Goal: Find specific page/section: Find specific page/section

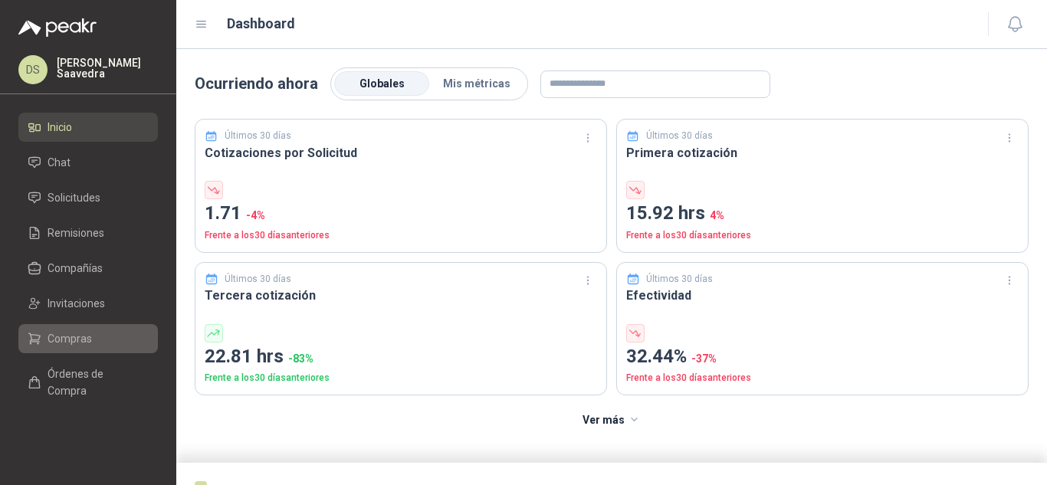
drag, startPoint x: 80, startPoint y: 336, endPoint x: 87, endPoint y: 341, distance: 8.7
click at [80, 336] on span "Compras" at bounding box center [70, 338] width 44 height 17
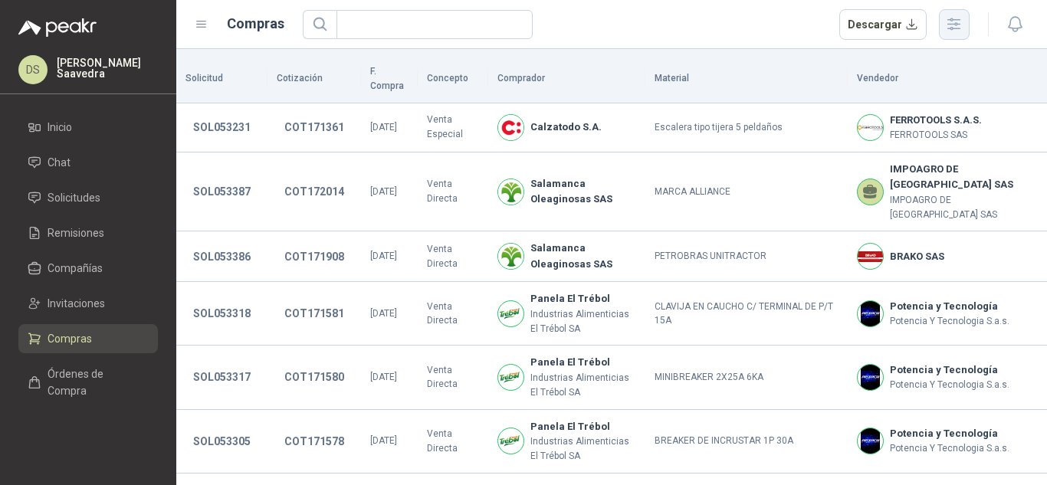
click at [942, 28] on button "button" at bounding box center [954, 24] width 31 height 31
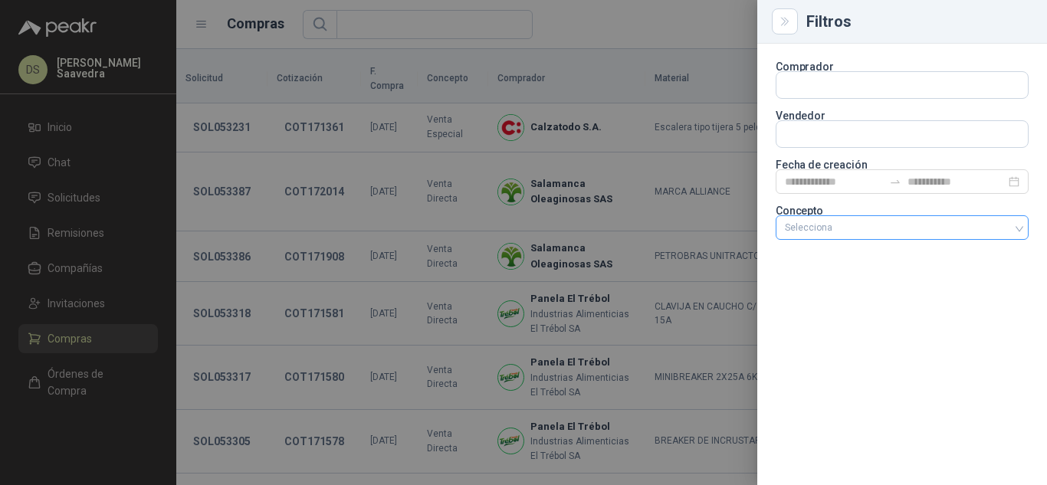
click at [881, 222] on div at bounding box center [894, 227] width 231 height 11
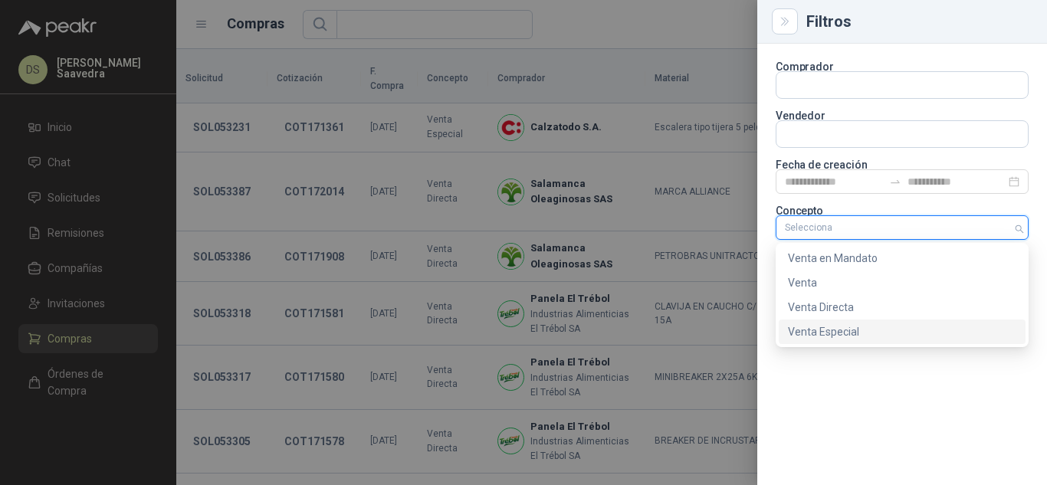
click at [845, 347] on div "Comprador Vendedor Fecha de creación Concepto Selecciona" at bounding box center [902, 265] width 290 height 442
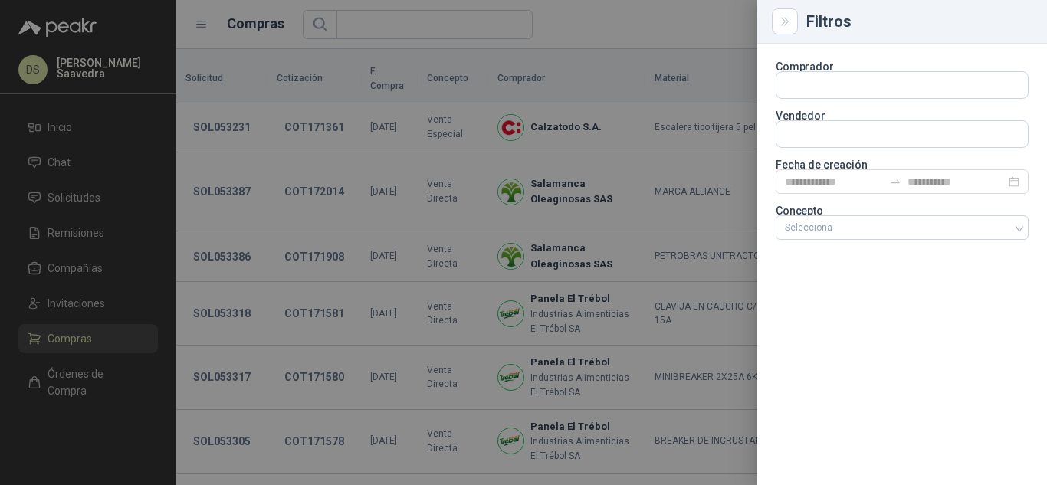
click at [910, 197] on section "Comprador Vendedor Fecha de creación Concepto Selecciona" at bounding box center [902, 152] width 253 height 181
click at [903, 216] on div "Selecciona" at bounding box center [902, 227] width 253 height 25
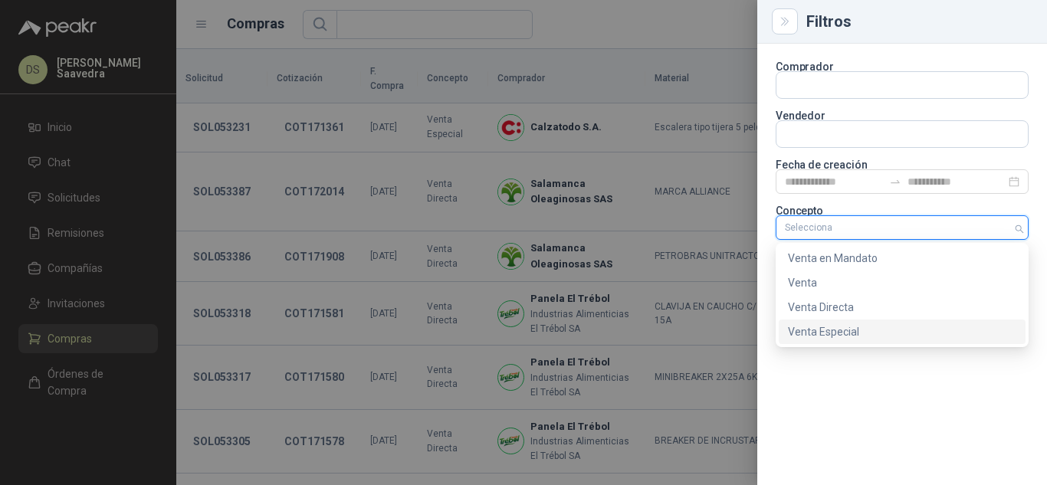
click at [857, 334] on div "Venta Especial" at bounding box center [902, 331] width 228 height 17
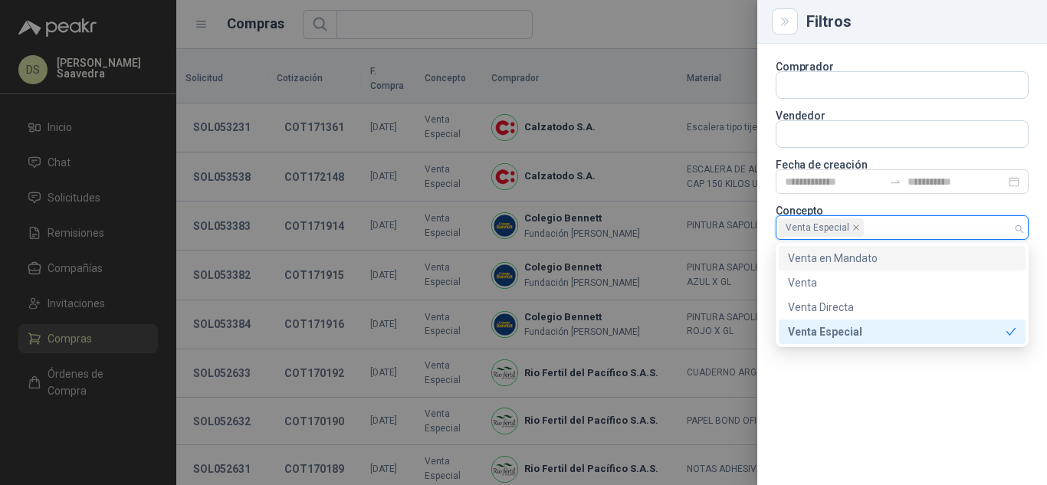
click at [590, 10] on div at bounding box center [523, 242] width 1047 height 485
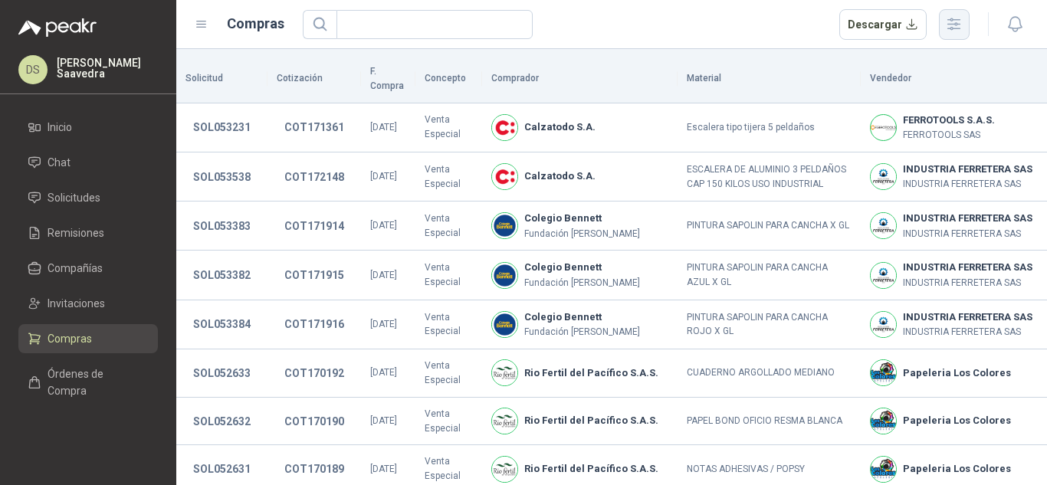
click at [962, 11] on button "button" at bounding box center [954, 24] width 31 height 31
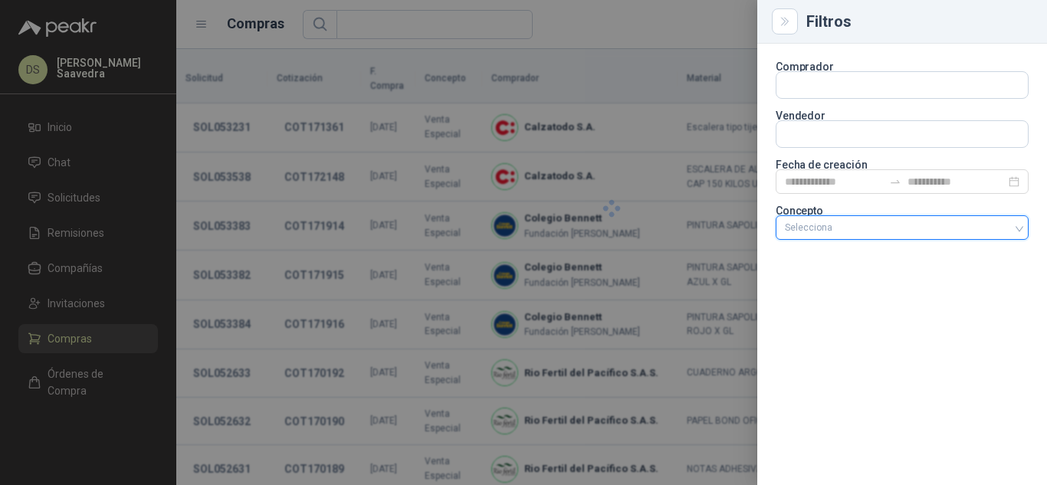
click at [994, 225] on div at bounding box center [894, 227] width 231 height 11
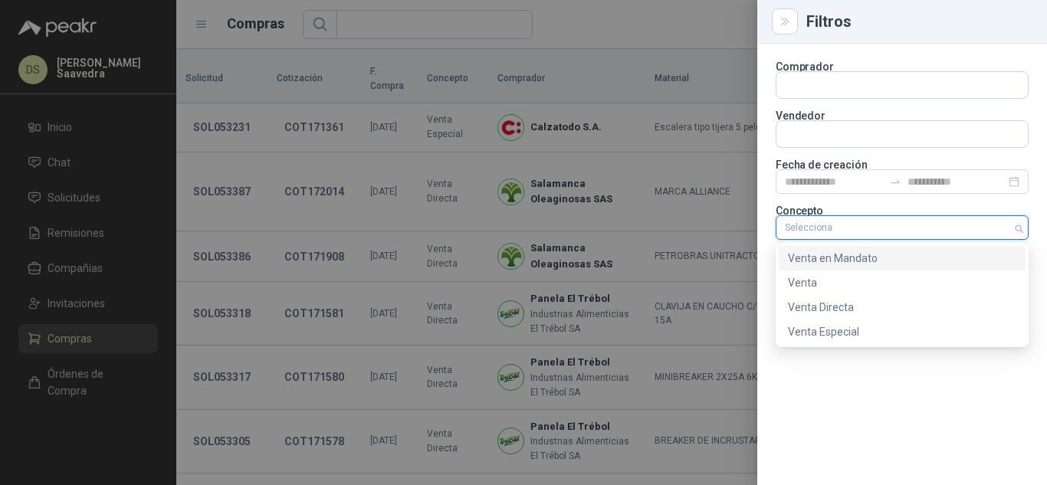
click at [866, 254] on div "Venta en Mandato" at bounding box center [902, 258] width 228 height 17
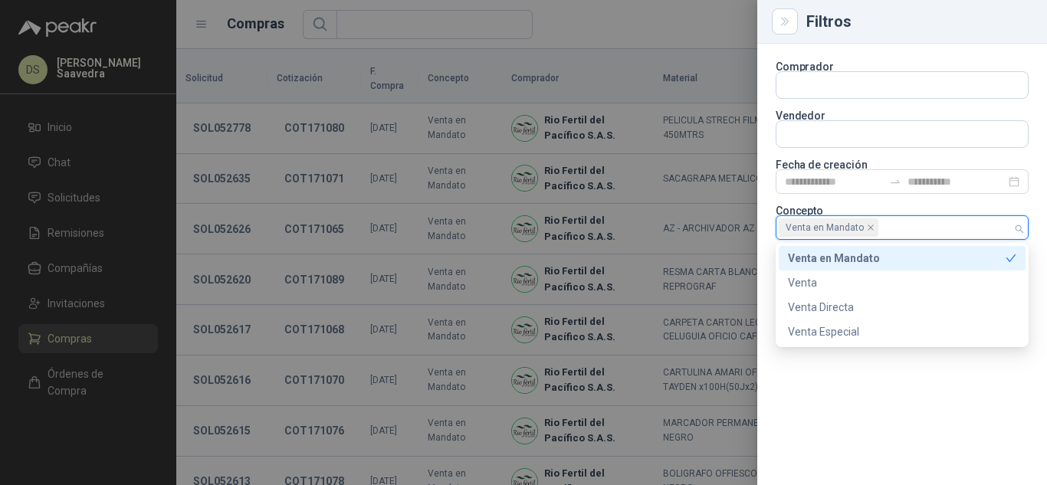
click at [657, 14] on div at bounding box center [523, 242] width 1047 height 485
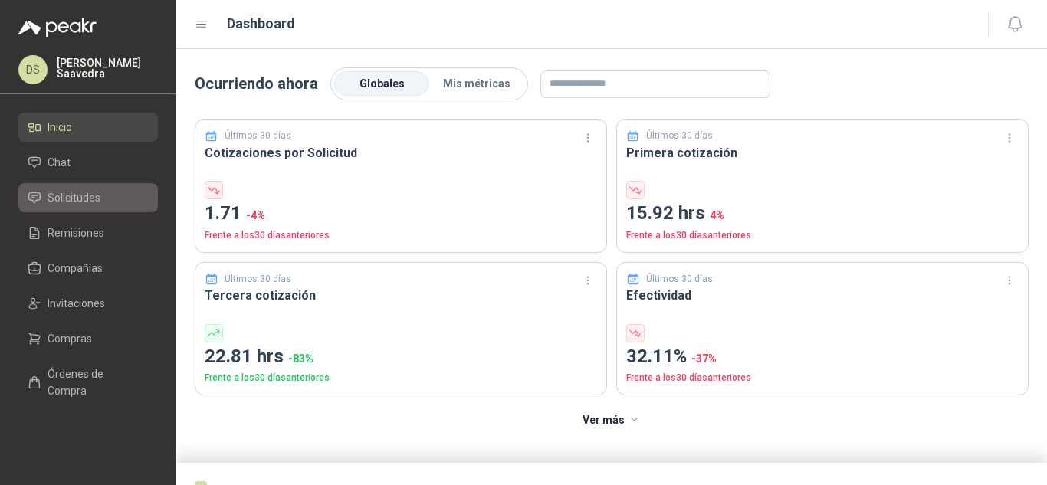
click at [97, 189] on link "Solicitudes" at bounding box center [88, 197] width 140 height 29
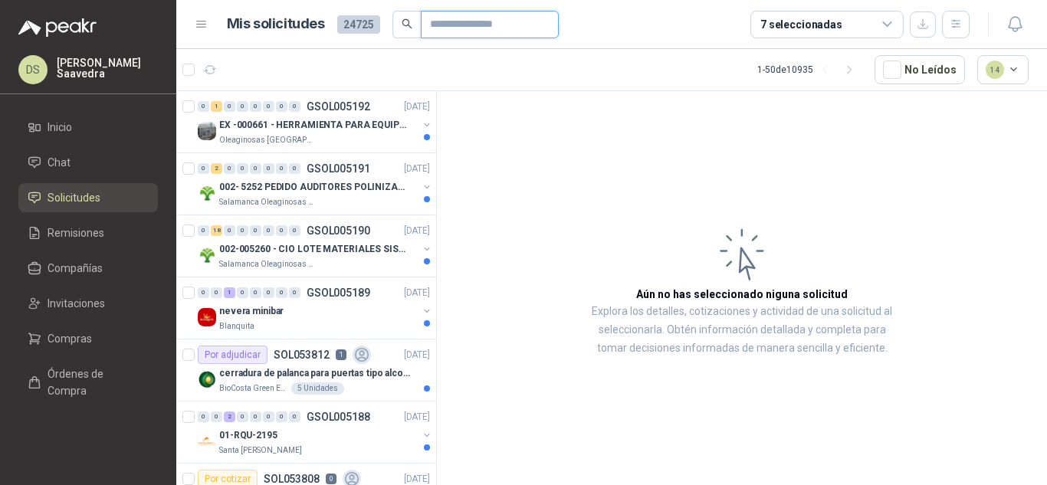
click at [459, 27] on input "text" at bounding box center [483, 24] width 107 height 26
click at [459, 26] on input "text" at bounding box center [483, 24] width 107 height 26
click at [461, 27] on input "text" at bounding box center [483, 24] width 107 height 26
paste input "*********"
type input "*********"
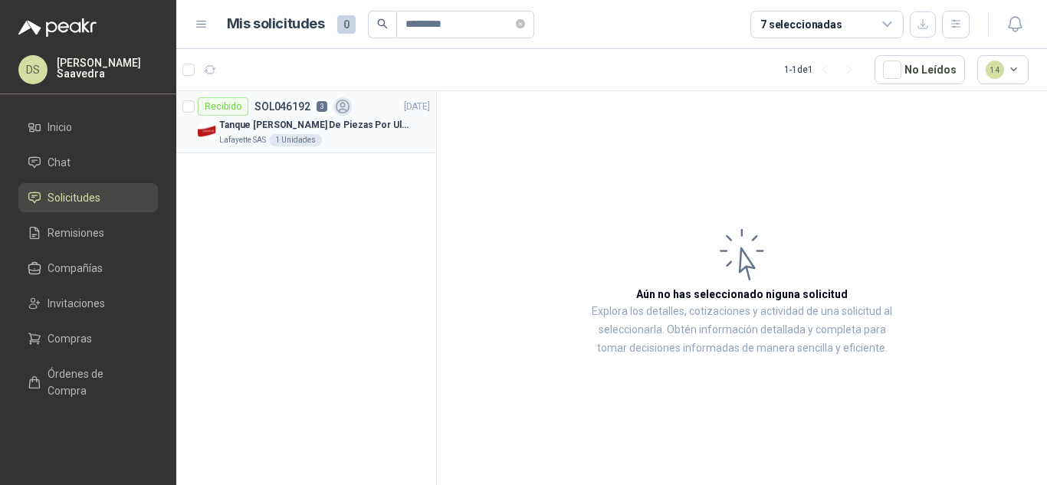
click at [263, 104] on p "SOL046192" at bounding box center [282, 106] width 56 height 11
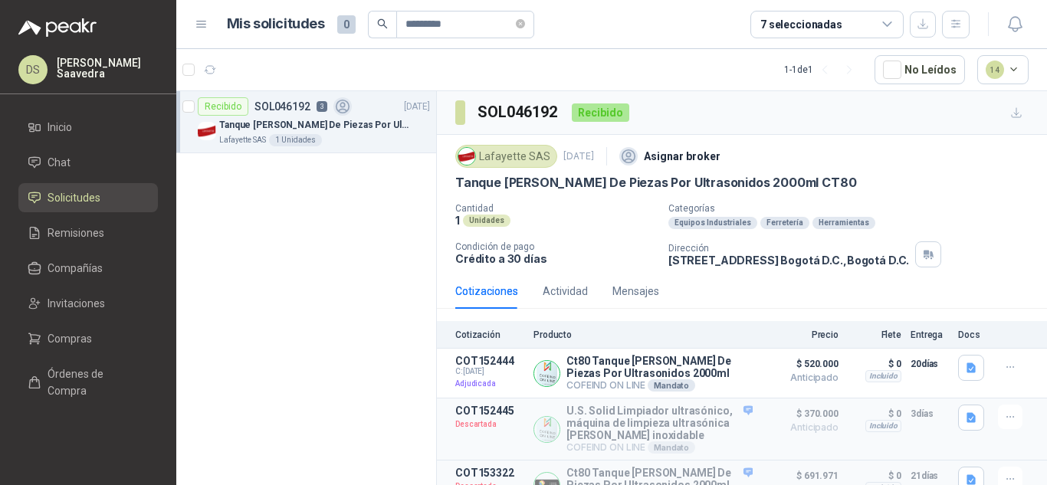
click at [586, 287] on div "Cotizaciones Actividad Mensajes" at bounding box center [557, 291] width 204 height 35
click at [572, 298] on div "Actividad" at bounding box center [565, 291] width 45 height 17
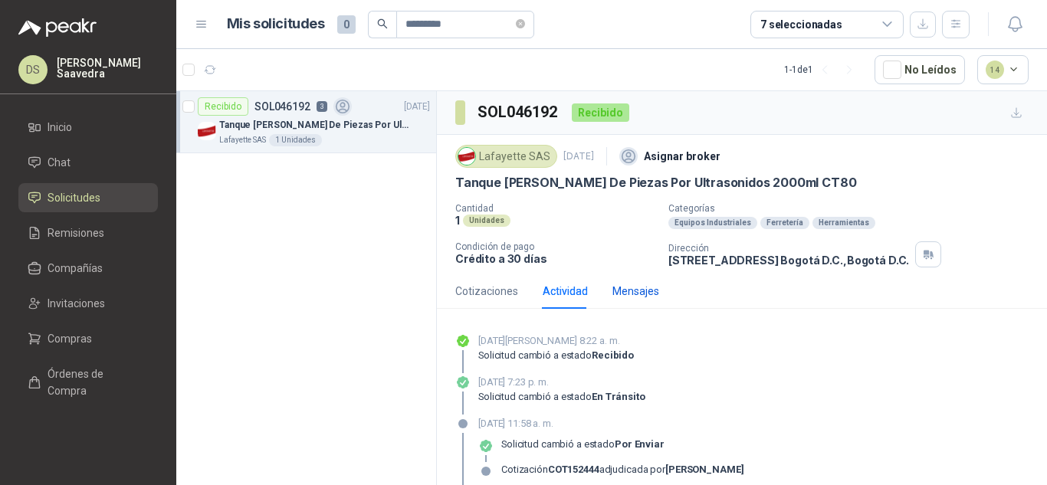
click at [643, 284] on div "Mensajes" at bounding box center [635, 291] width 47 height 17
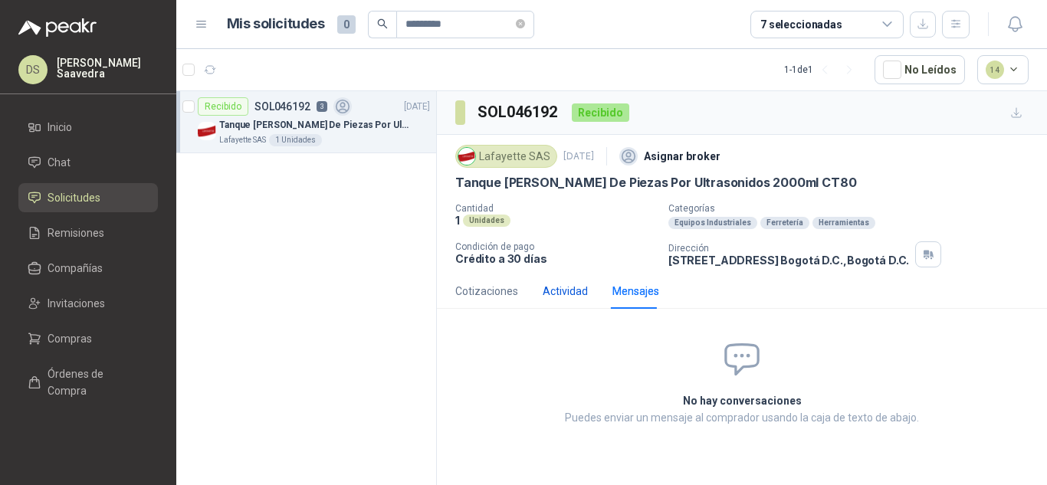
click at [579, 298] on div "Actividad" at bounding box center [565, 291] width 45 height 17
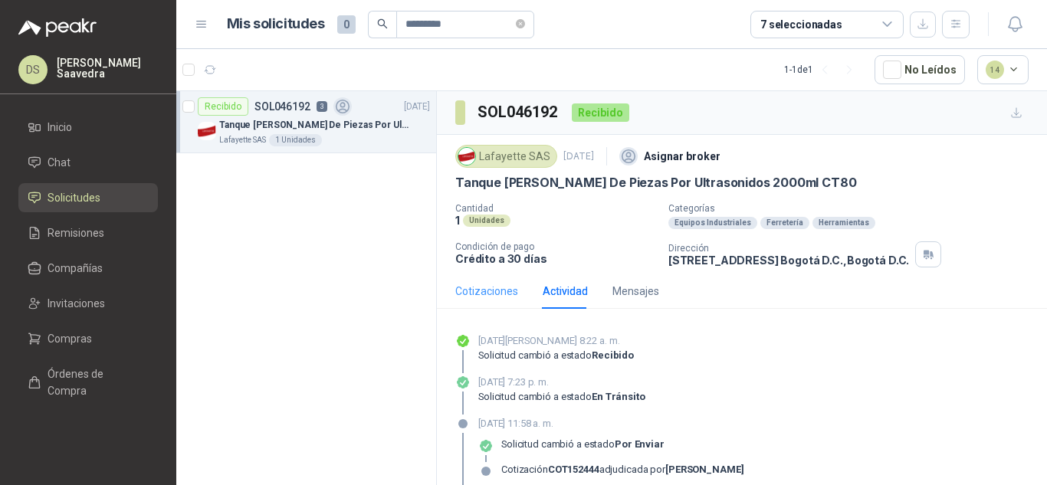
click at [514, 303] on div "Cotizaciones" at bounding box center [486, 291] width 63 height 35
